Goal: Information Seeking & Learning: Learn about a topic

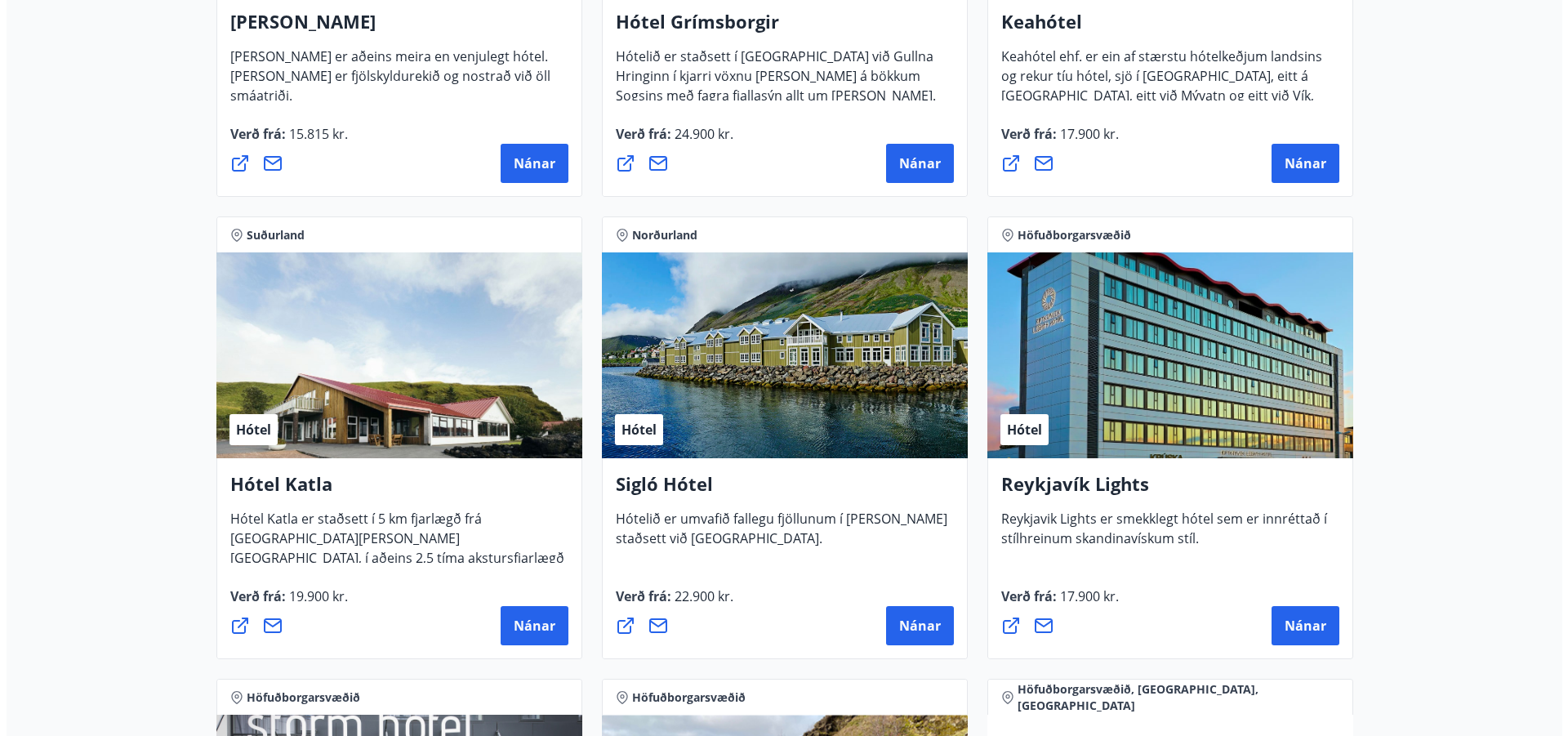
scroll to position [1062, 0]
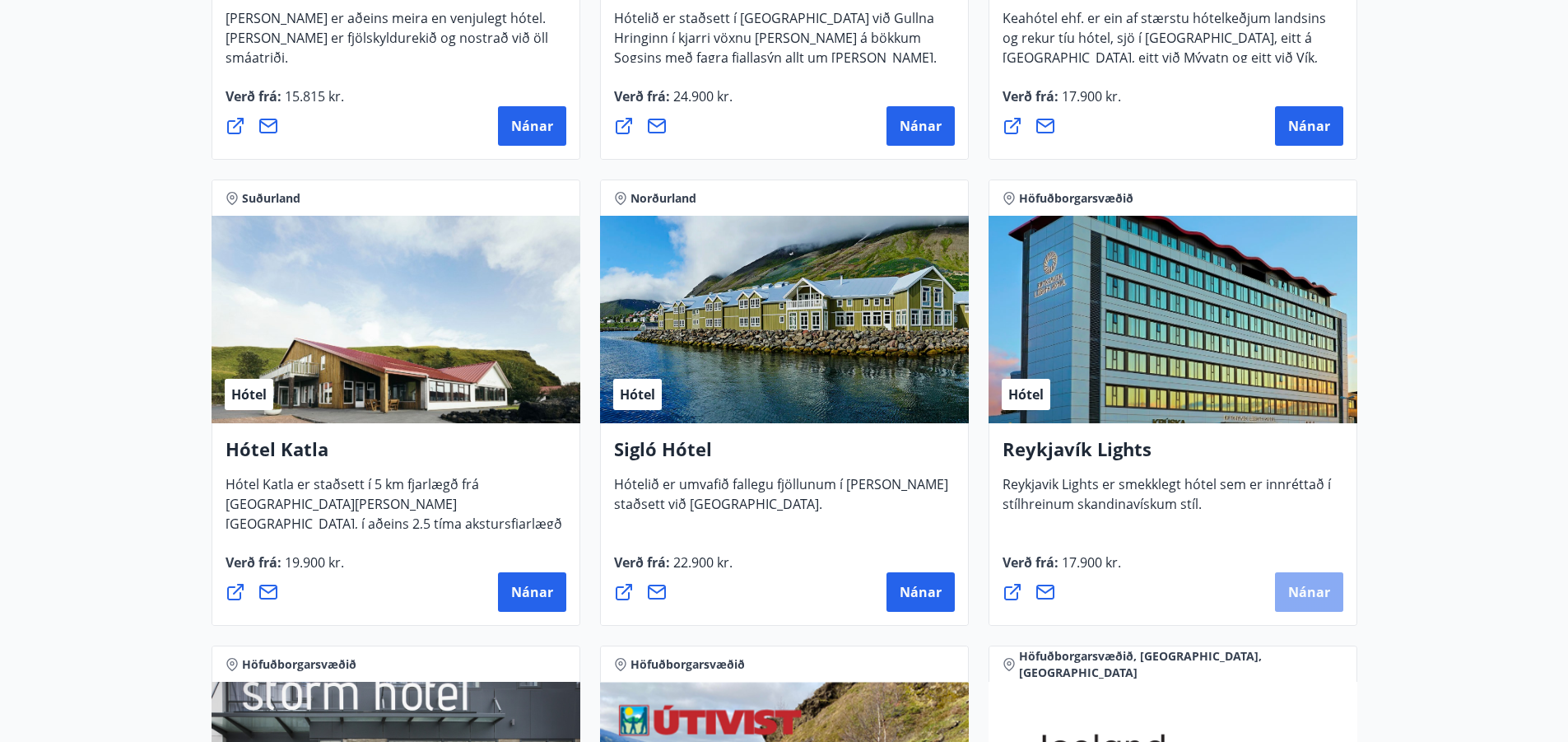
click at [1318, 585] on span "Nánar" at bounding box center [1309, 592] width 42 height 18
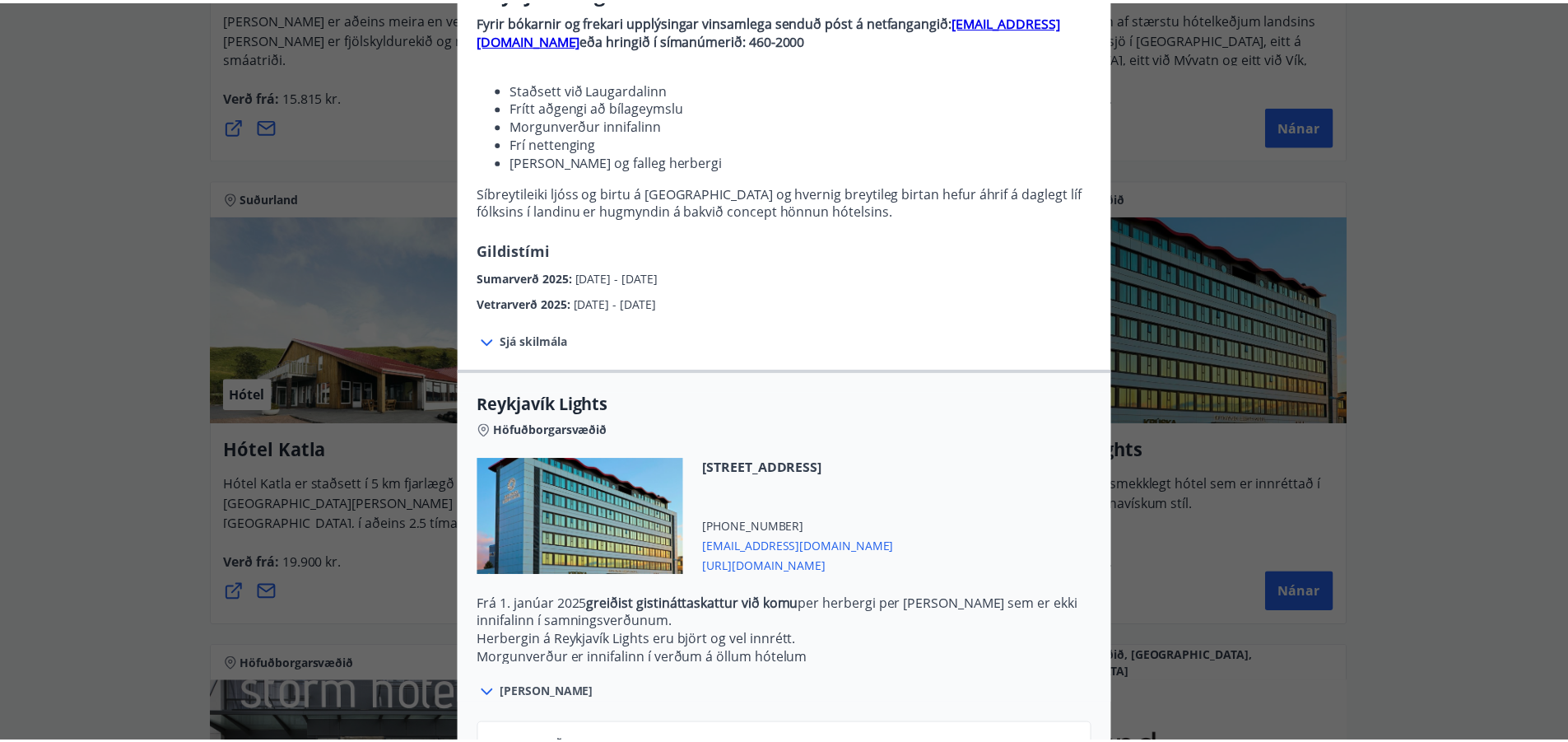
scroll to position [0, 0]
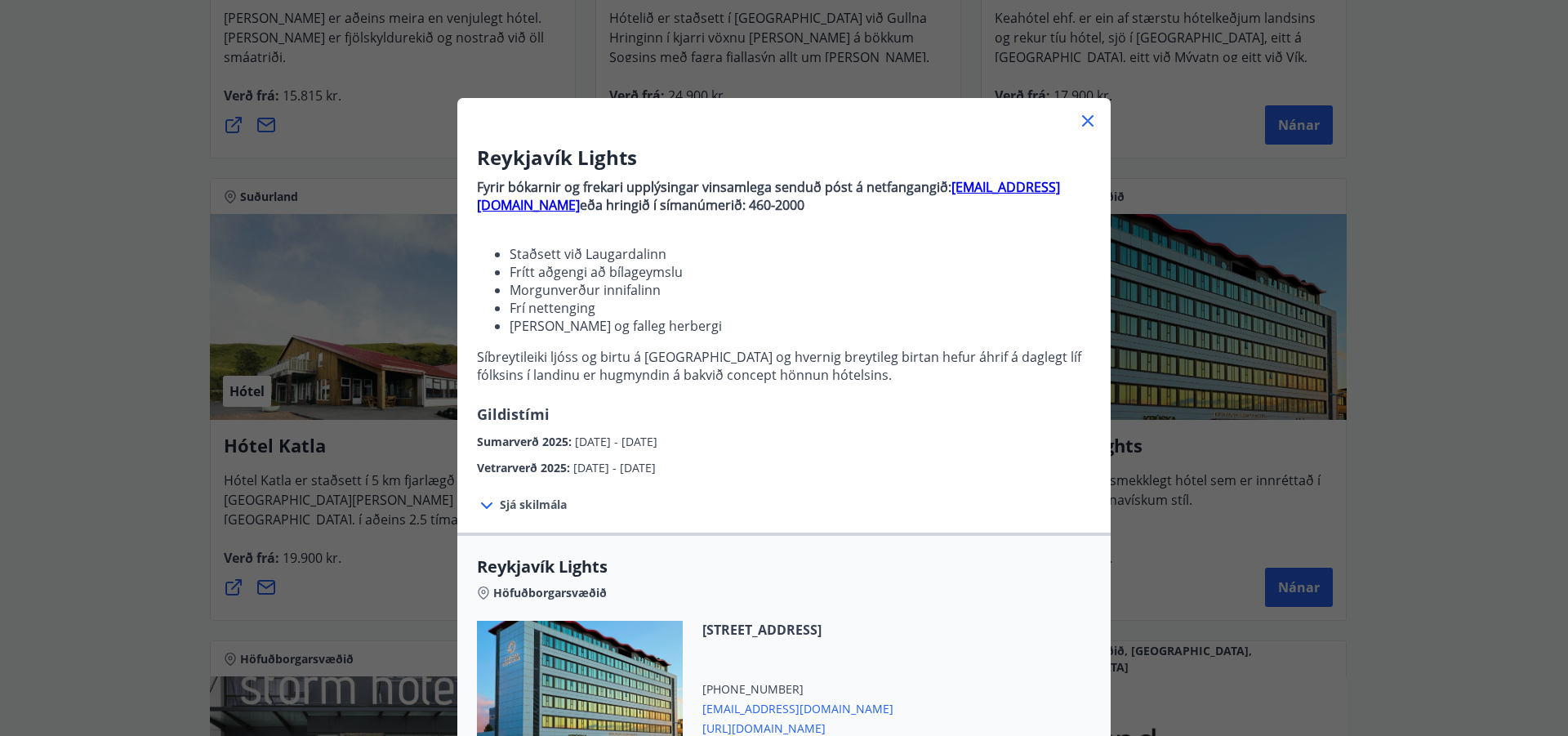
click at [1081, 117] on icon at bounding box center [1088, 121] width 20 height 20
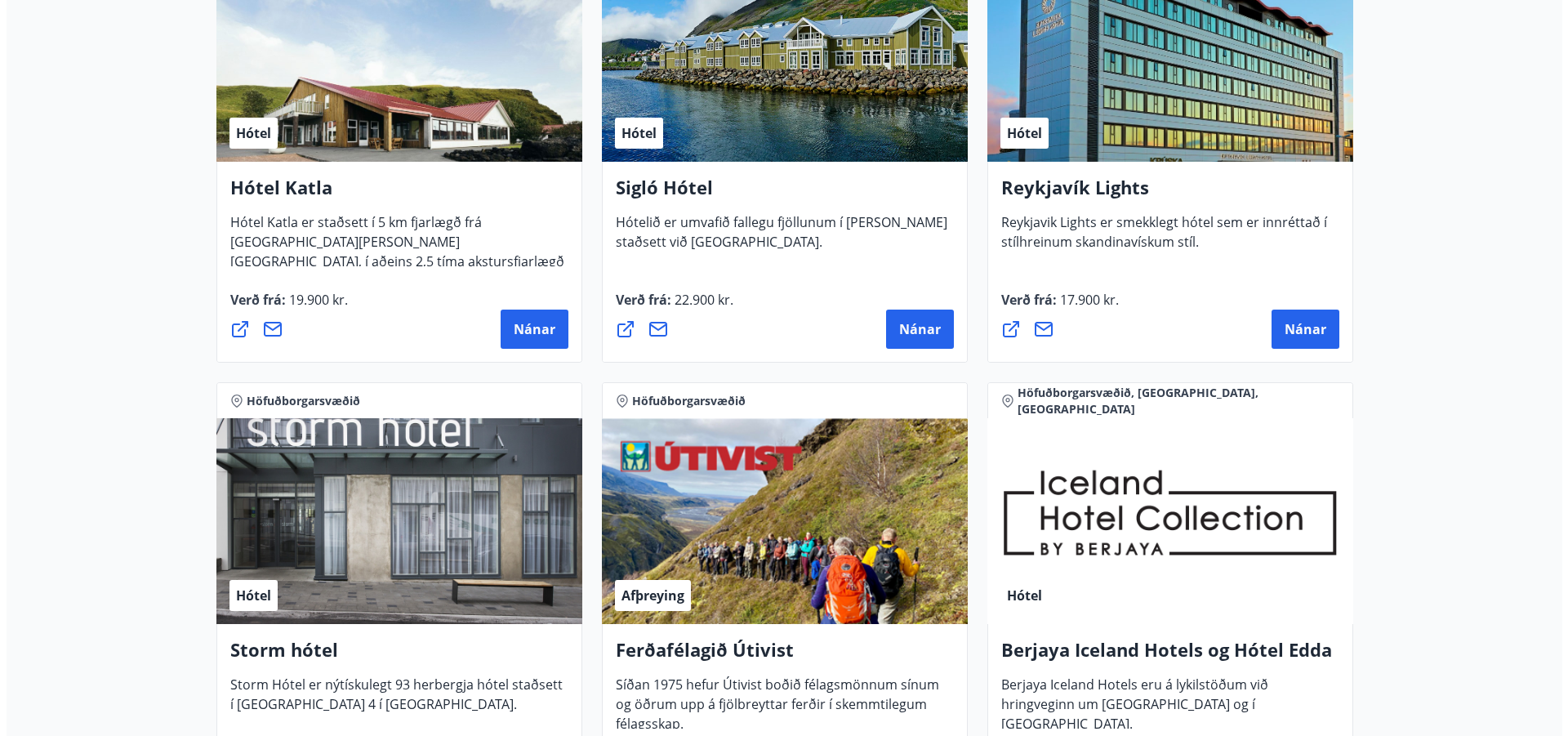
scroll to position [1470, 0]
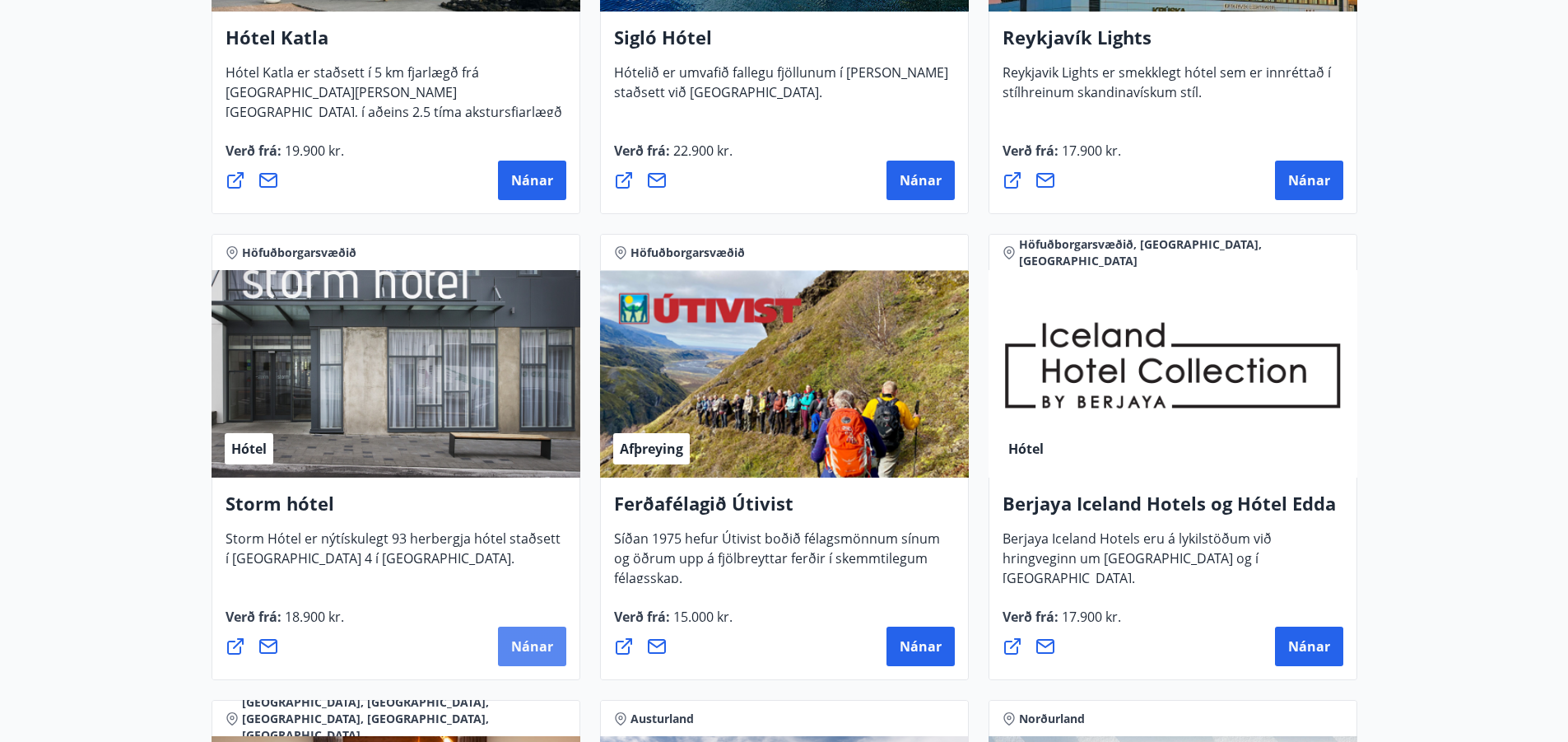
click at [528, 649] on span "Nánar" at bounding box center [533, 647] width 42 height 18
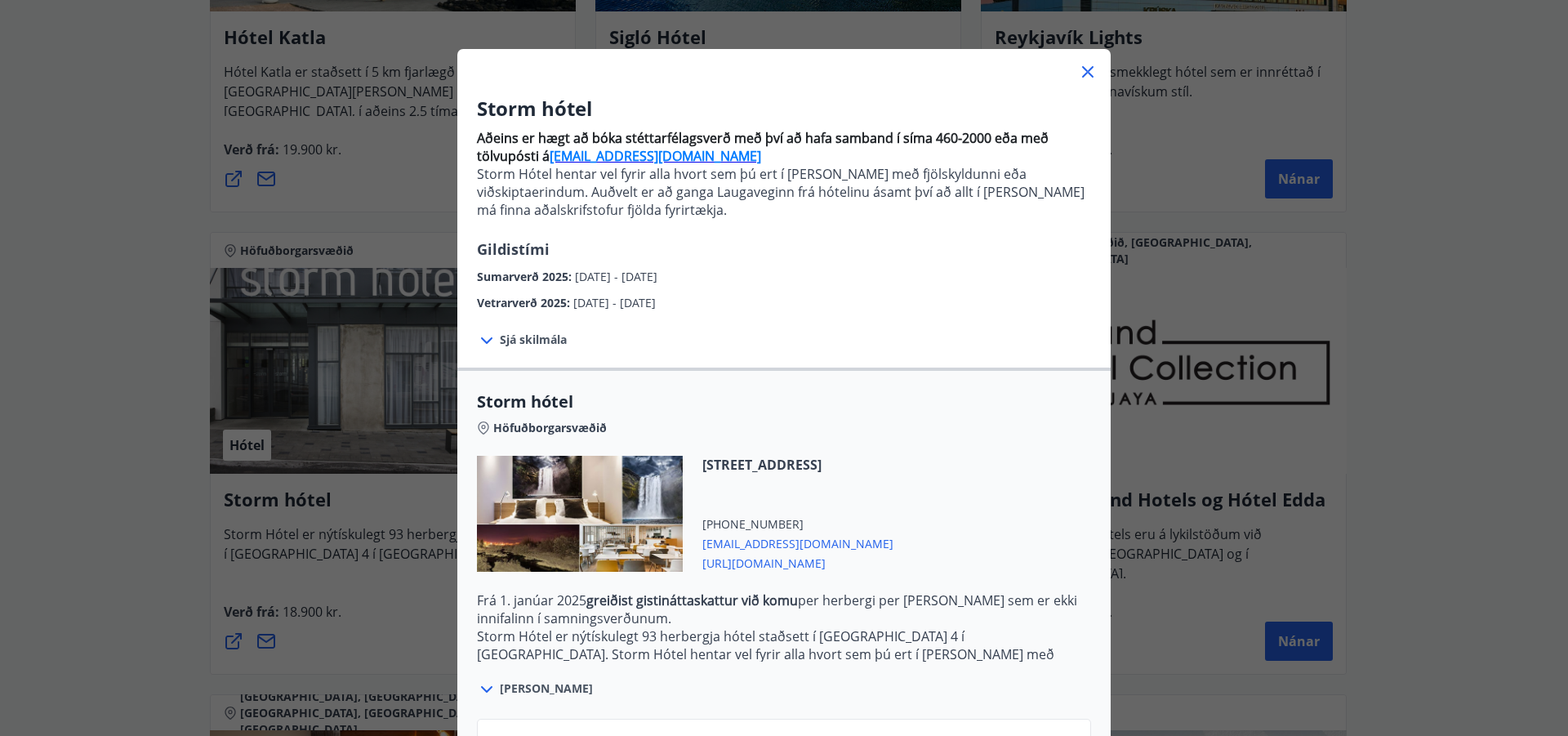
scroll to position [15, 0]
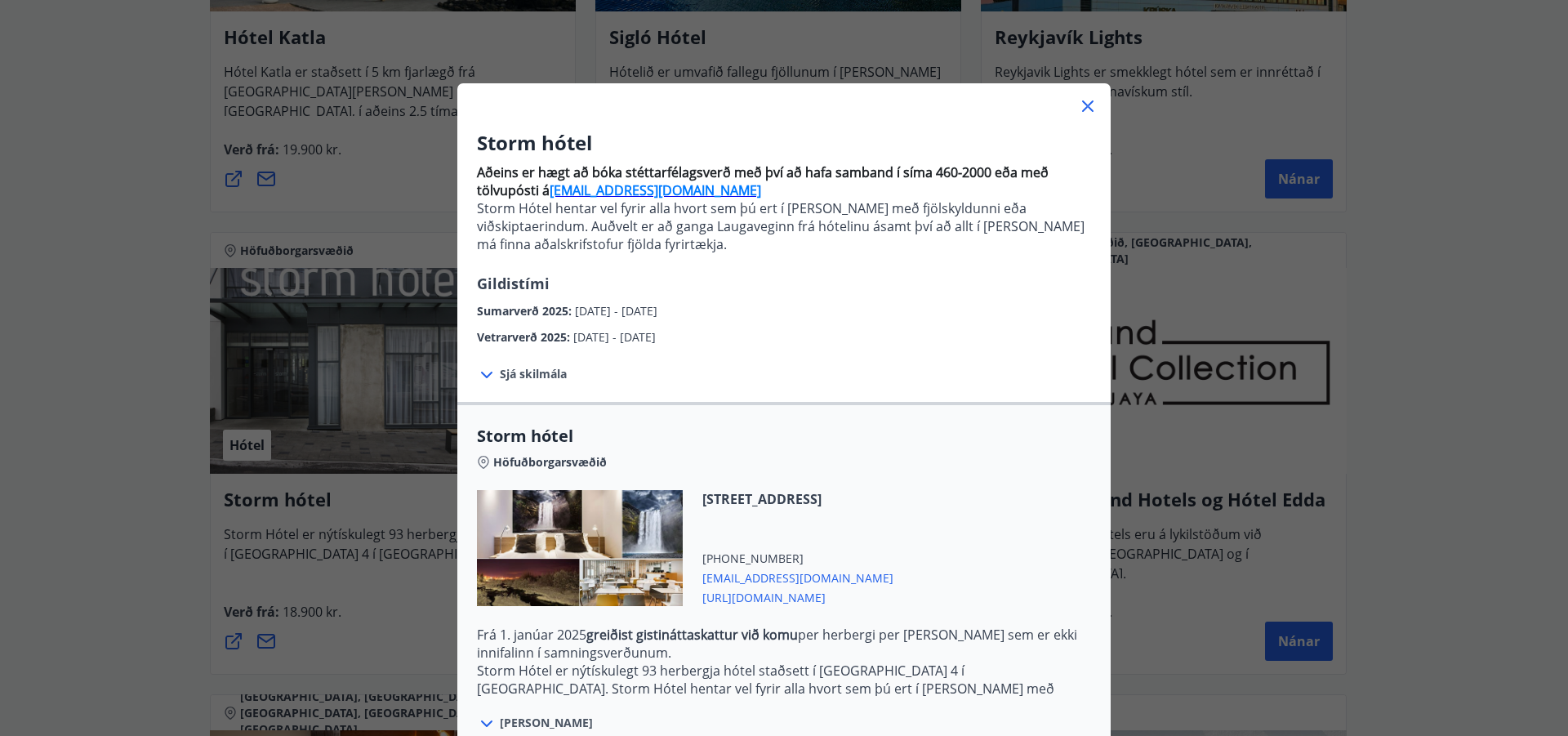
click at [760, 580] on span "[EMAIL_ADDRESS][DOMAIN_NAME]" at bounding box center [798, 577] width 191 height 20
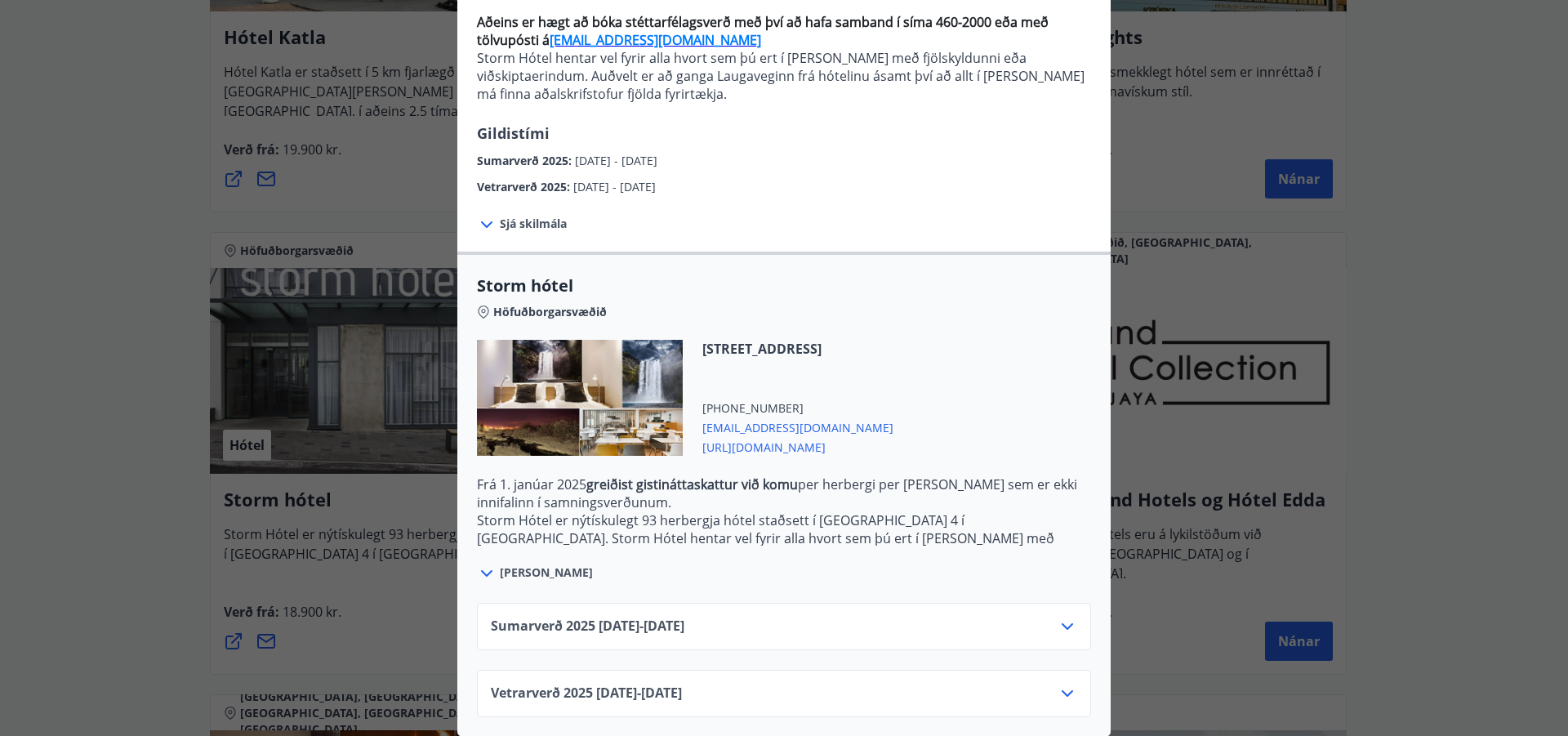
scroll to position [178, 0]
click at [811, 437] on span "[URL][DOMAIN_NAME]" at bounding box center [798, 446] width 191 height 20
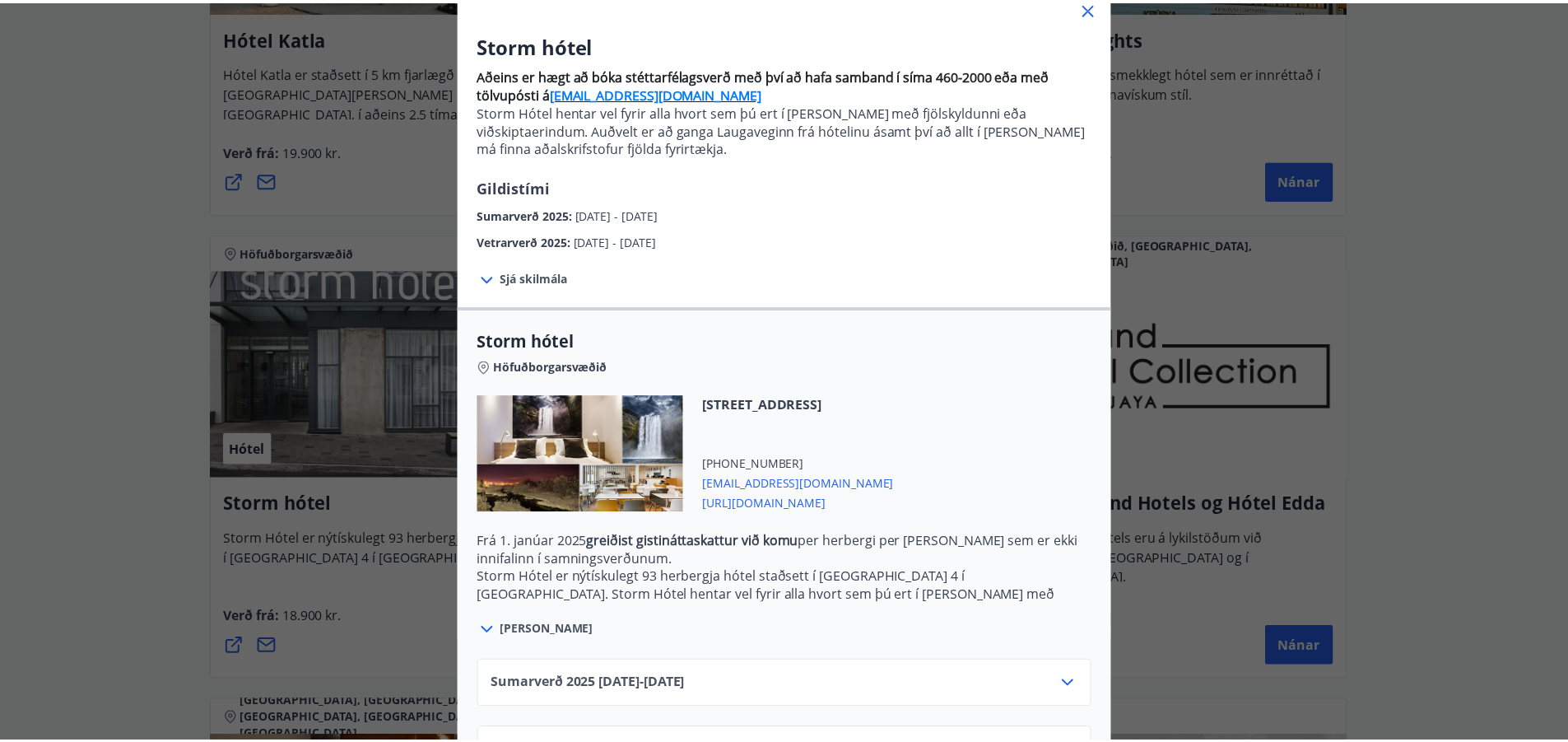
scroll to position [0, 0]
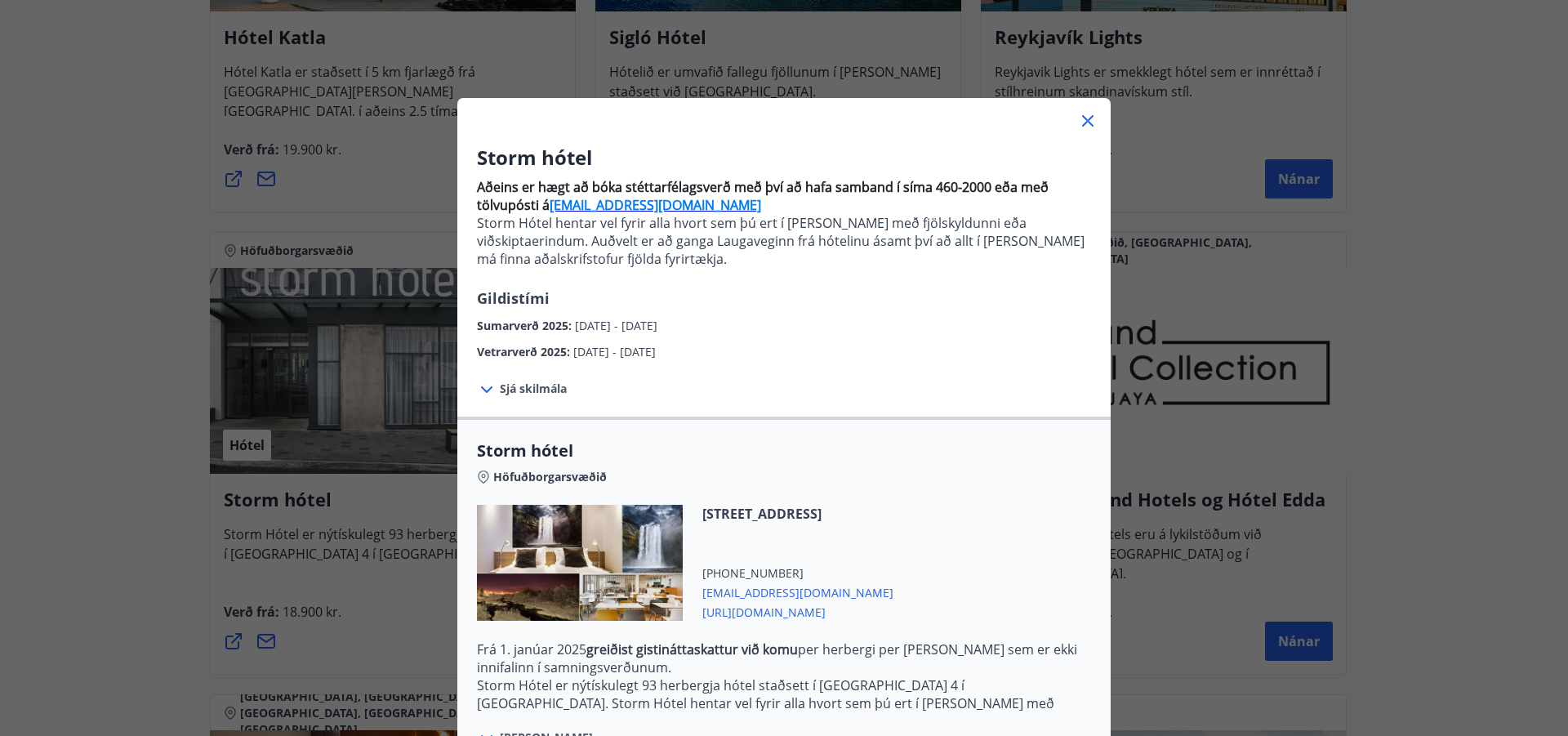
click at [1084, 116] on icon at bounding box center [1088, 121] width 20 height 20
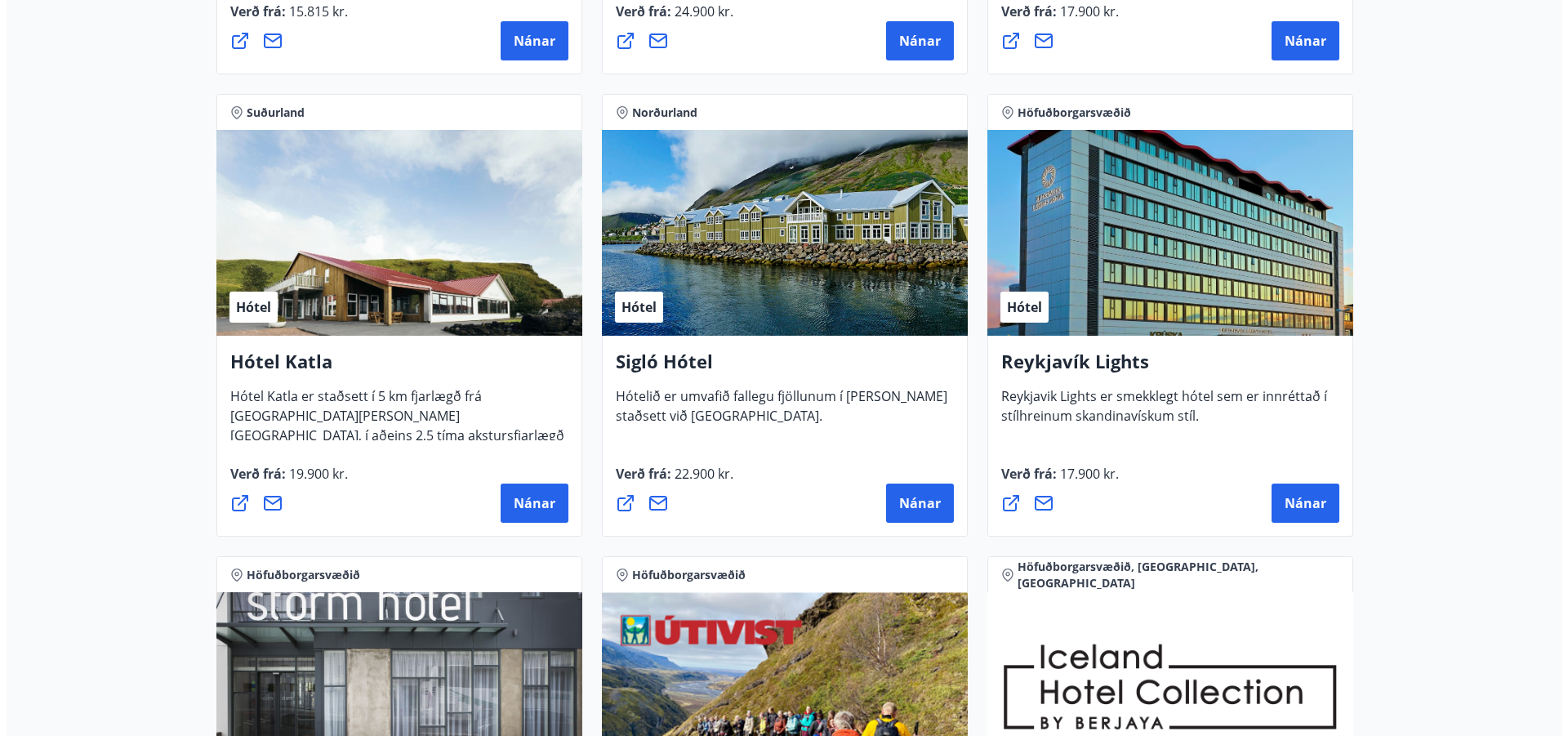
scroll to position [1144, 0]
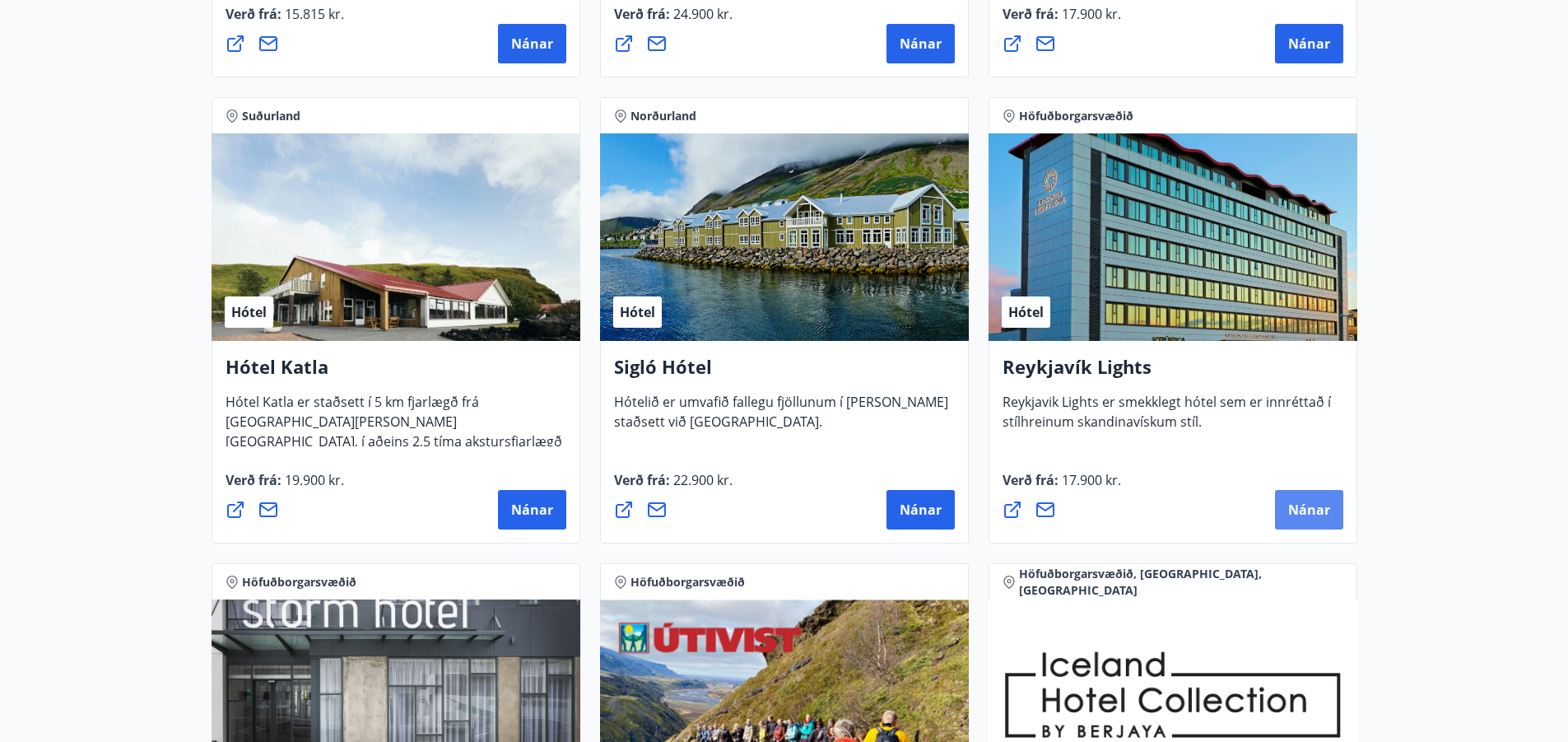
click at [1316, 507] on span "Nánar" at bounding box center [1309, 510] width 42 height 18
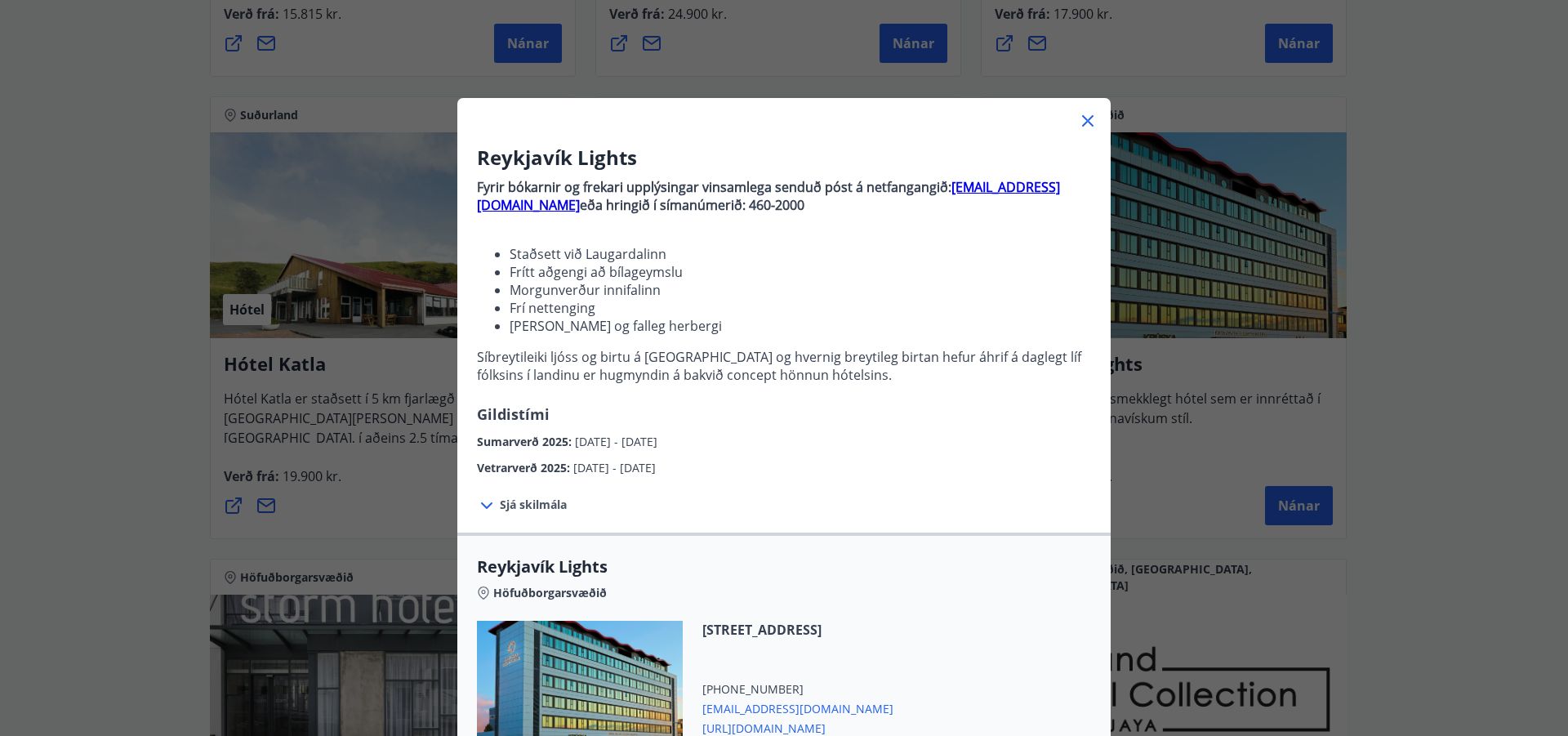
click at [531, 503] on span "Sjá skilmála" at bounding box center [533, 505] width 67 height 16
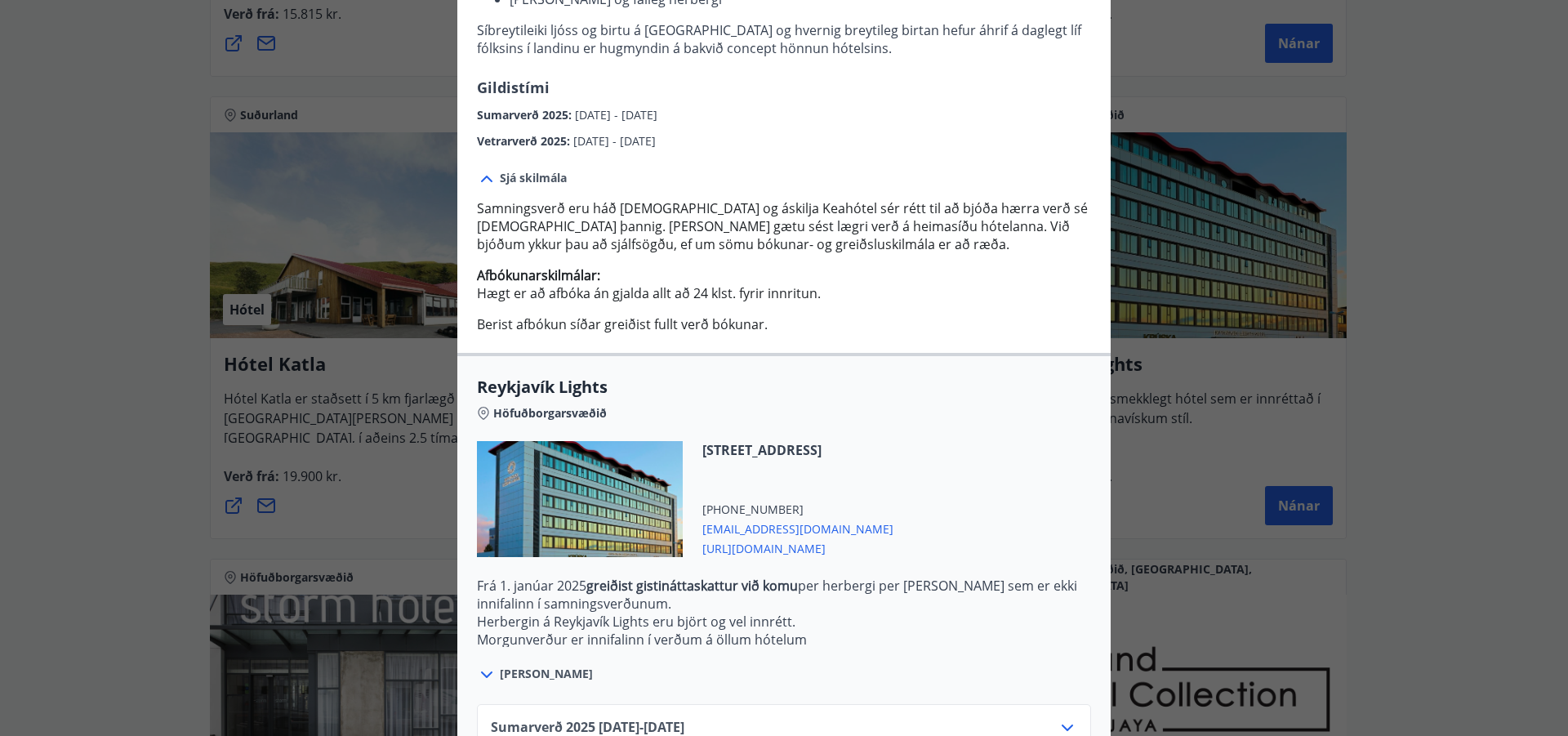
scroll to position [408, 0]
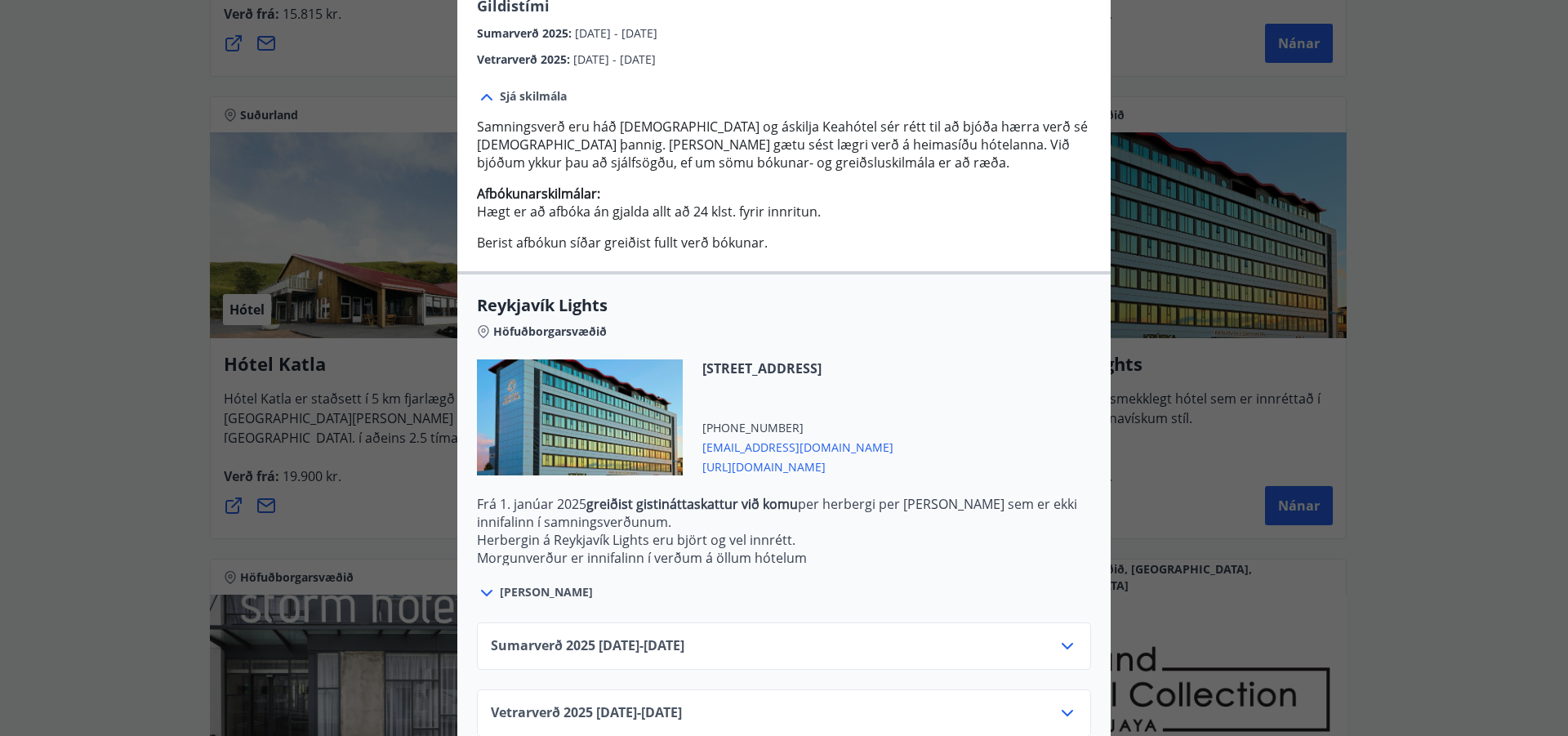
click at [861, 465] on span "[URL][DOMAIN_NAME]" at bounding box center [798, 466] width 191 height 20
